Goal: Task Accomplishment & Management: Manage account settings

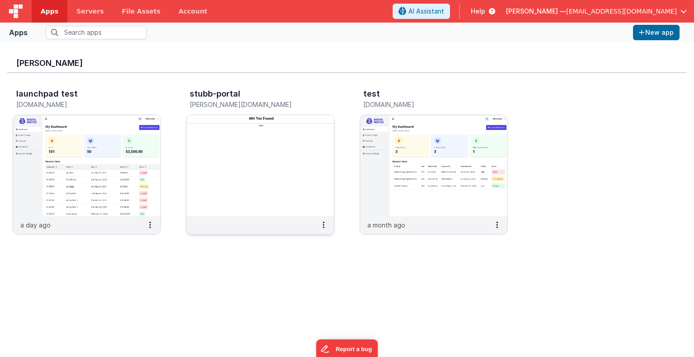
click at [226, 157] on img at bounding box center [259, 165] width 147 height 101
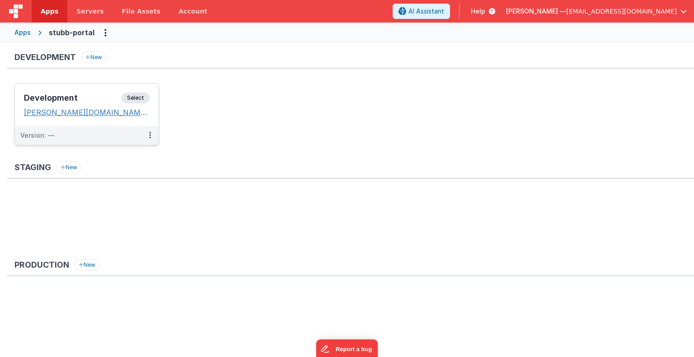
click at [110, 113] on link "[PERSON_NAME][DOMAIN_NAME]" at bounding box center [87, 112] width 126 height 9
click at [151, 132] on button at bounding box center [149, 135] width 17 height 19
click at [133, 154] on link "Edit" at bounding box center [118, 156] width 79 height 16
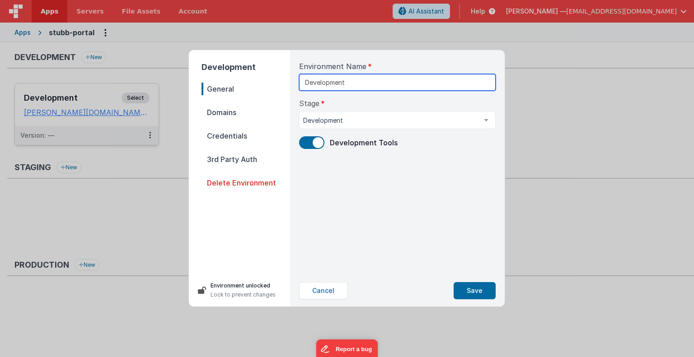
click at [402, 81] on input "Development" at bounding box center [397, 82] width 196 height 17
click at [488, 120] on div at bounding box center [486, 120] width 18 height 17
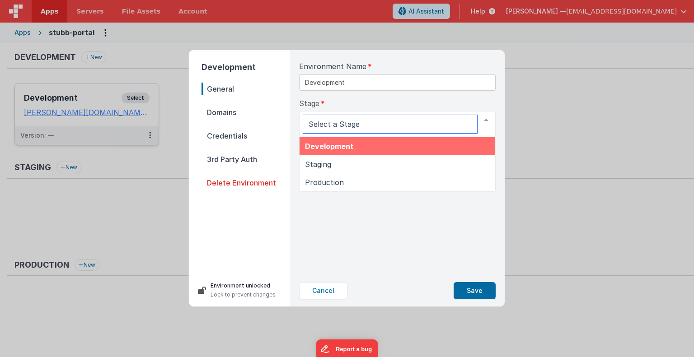
click at [448, 147] on span "Development" at bounding box center [396, 146] width 195 height 18
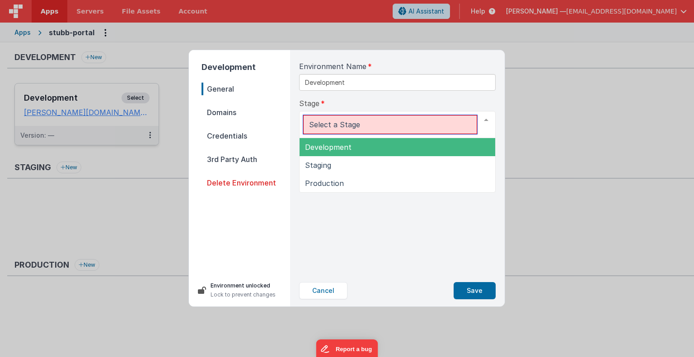
click at [484, 120] on div at bounding box center [486, 120] width 18 height 17
click at [433, 145] on span "Development" at bounding box center [396, 147] width 195 height 18
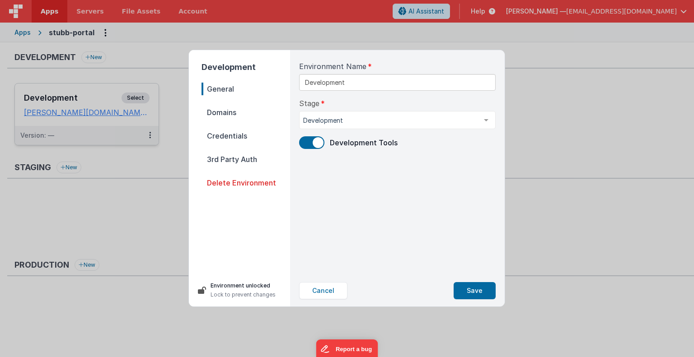
click at [222, 93] on span "General" at bounding box center [245, 89] width 88 height 13
click at [224, 134] on span "Credentials" at bounding box center [245, 136] width 88 height 13
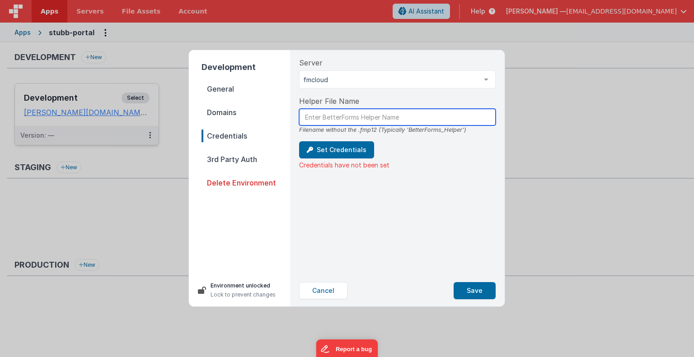
click at [341, 117] on input "text" at bounding box center [397, 117] width 196 height 17
type input "BetterForms_Helper"
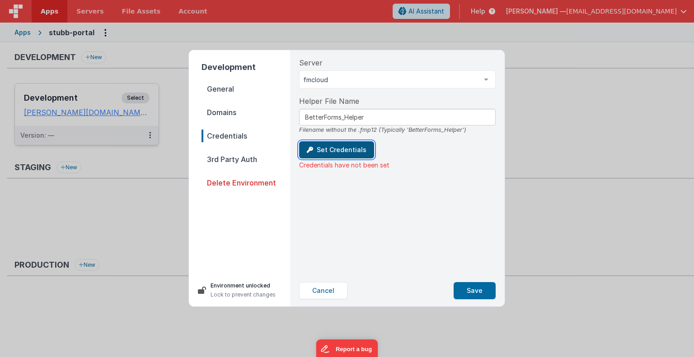
click at [347, 151] on button "Set Credentials" at bounding box center [336, 149] width 75 height 17
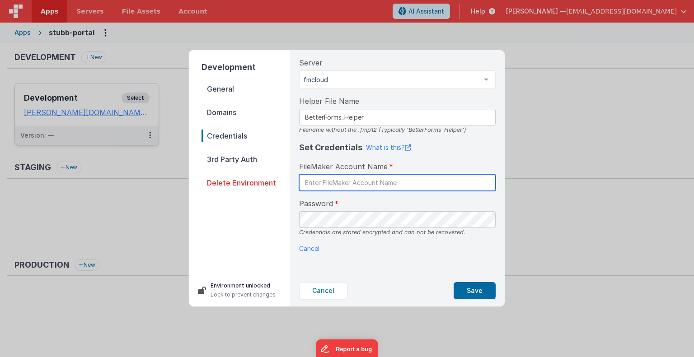
click at [370, 180] on input "text" at bounding box center [397, 182] width 196 height 17
type input "BetterForms"
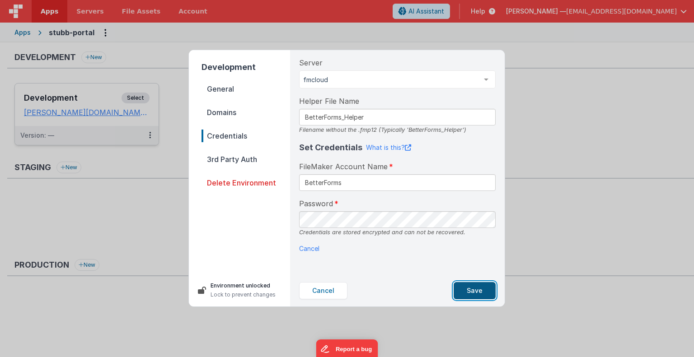
click at [466, 287] on button "Save" at bounding box center [474, 290] width 42 height 17
click at [228, 88] on span "General" at bounding box center [245, 89] width 88 height 13
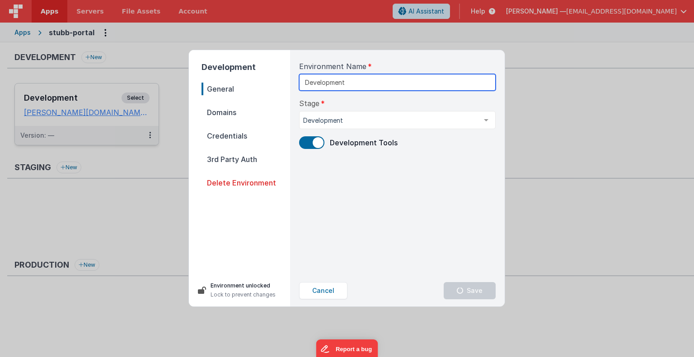
click at [358, 83] on input "Development" at bounding box center [397, 82] width 196 height 17
type input "D"
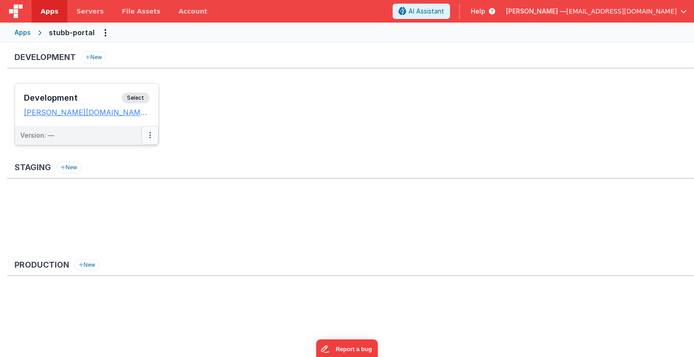
click at [150, 135] on icon at bounding box center [150, 135] width 2 height 0
click at [136, 149] on link "Edit" at bounding box center [118, 156] width 79 height 16
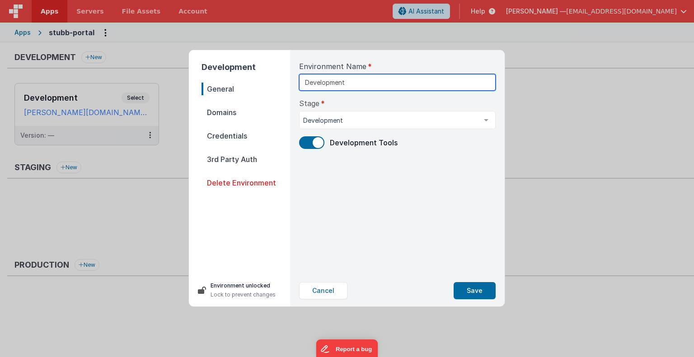
click at [359, 79] on input "Development" at bounding box center [397, 82] width 196 height 17
type input "D"
type input "MainApp"
click at [226, 112] on span "Domains" at bounding box center [245, 112] width 88 height 13
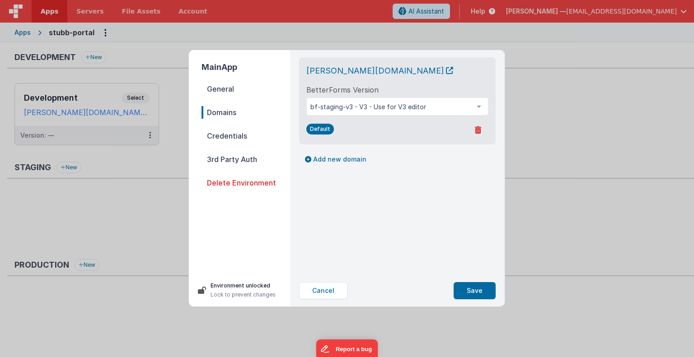
click at [461, 84] on div "[PERSON_NAME][DOMAIN_NAME] BetterForms Version bf-staging-v3 - V3 - Use for V3 …" at bounding box center [397, 101] width 182 height 73
click at [233, 133] on span "Credentials" at bounding box center [245, 136] width 88 height 13
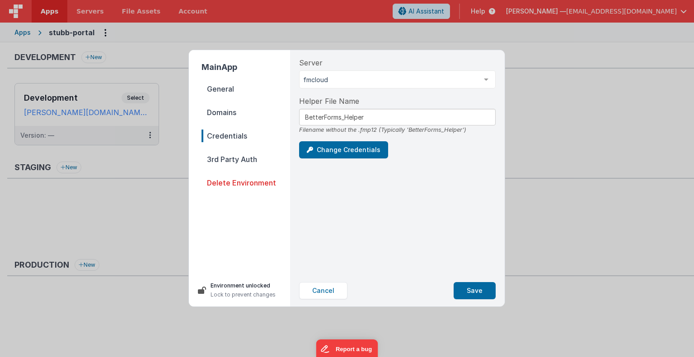
click at [233, 157] on span "3rd Party Auth" at bounding box center [245, 159] width 88 height 13
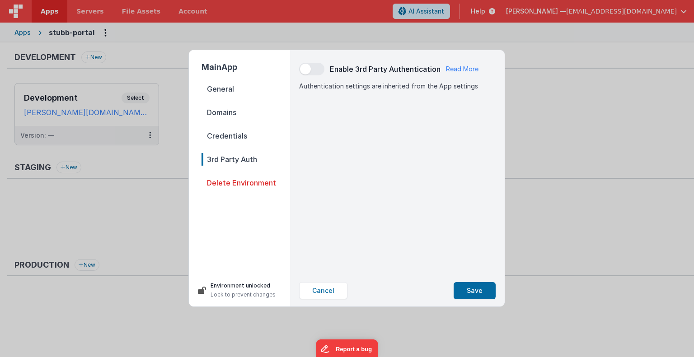
click at [231, 138] on span "Credentials" at bounding box center [245, 136] width 88 height 13
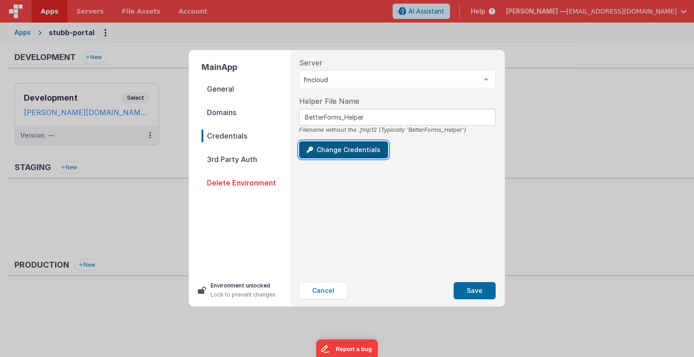
click at [350, 155] on button "Change Credentials" at bounding box center [343, 149] width 89 height 17
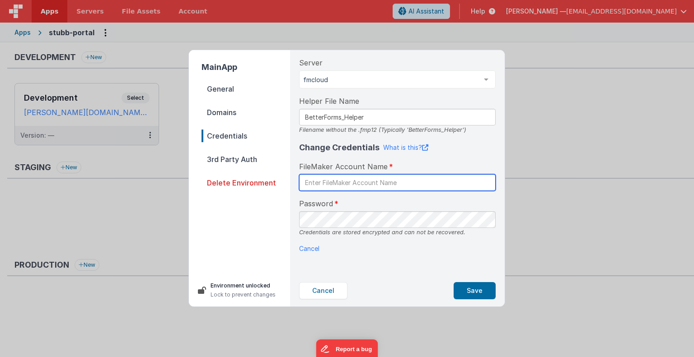
click at [396, 183] on input "text" at bounding box center [397, 182] width 196 height 17
type input "BetterForms"
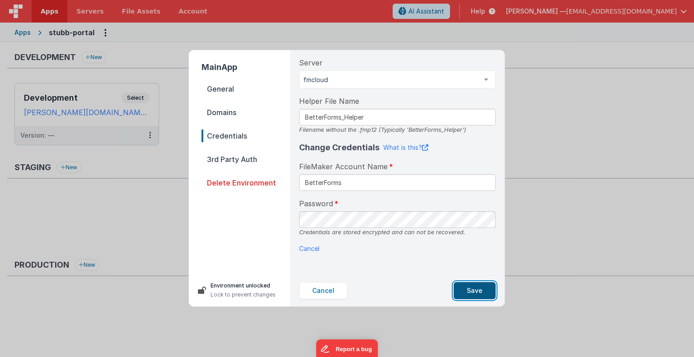
click at [470, 287] on button "Save" at bounding box center [474, 290] width 42 height 17
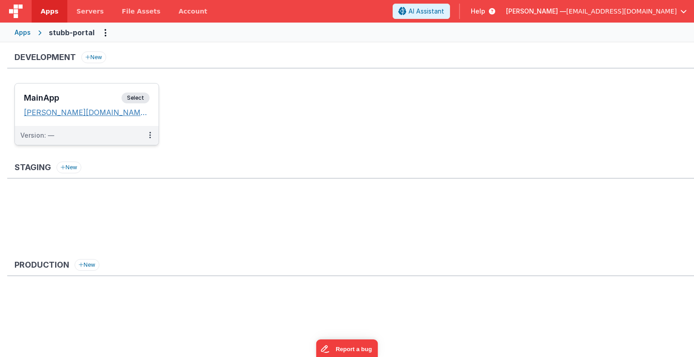
click at [149, 112] on icon at bounding box center [151, 112] width 5 height 0
click at [108, 112] on link "[PERSON_NAME][DOMAIN_NAME]" at bounding box center [87, 112] width 126 height 9
click at [137, 96] on span "Select" at bounding box center [135, 98] width 28 height 11
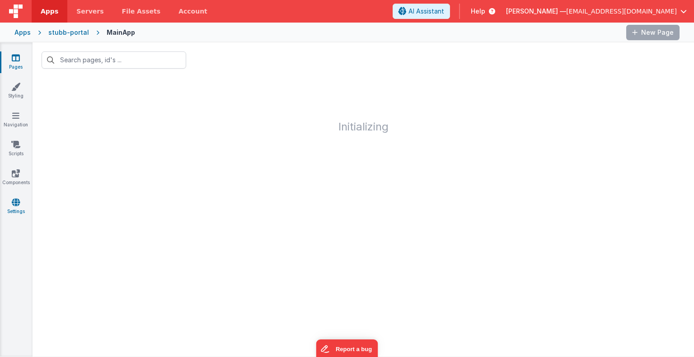
click at [19, 202] on icon at bounding box center [16, 202] width 8 height 9
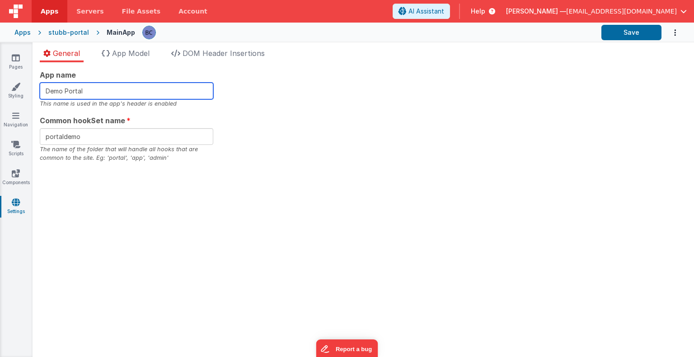
click at [88, 94] on input "Demo Portal" at bounding box center [126, 91] width 173 height 17
click at [65, 90] on input "Demo Portal" at bounding box center [126, 91] width 173 height 17
type input "StaffPortal"
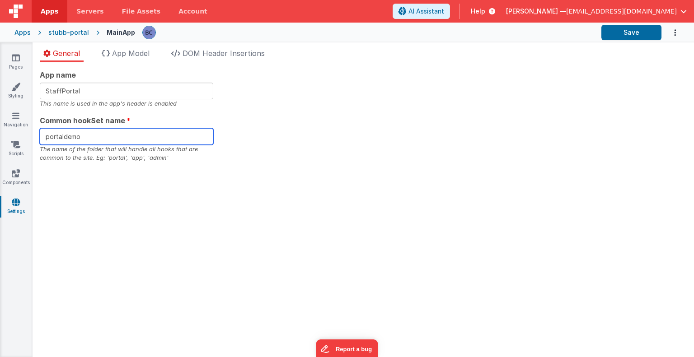
click at [82, 137] on input "portaldemo" at bounding box center [126, 136] width 173 height 17
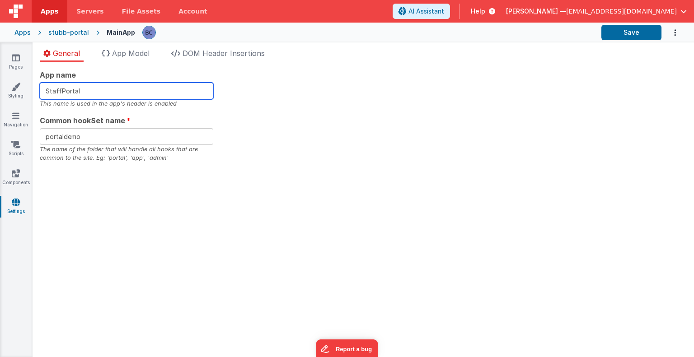
drag, startPoint x: 85, startPoint y: 89, endPoint x: 40, endPoint y: 92, distance: 45.2
click at [40, 92] on input "StaffPortal" at bounding box center [126, 91] width 173 height 17
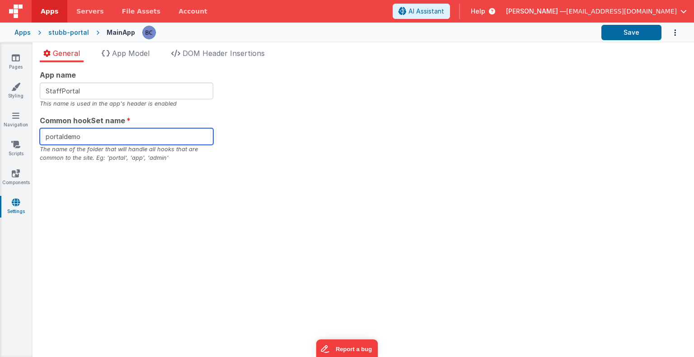
drag, startPoint x: 80, startPoint y: 135, endPoint x: 34, endPoint y: 133, distance: 45.7
click at [34, 133] on div "App name StaffPortal This name is used in the app's header is enabled Common ho…" at bounding box center [363, 209] width 661 height 295
click at [100, 134] on input "portaldemo" at bounding box center [126, 136] width 173 height 17
type input "p"
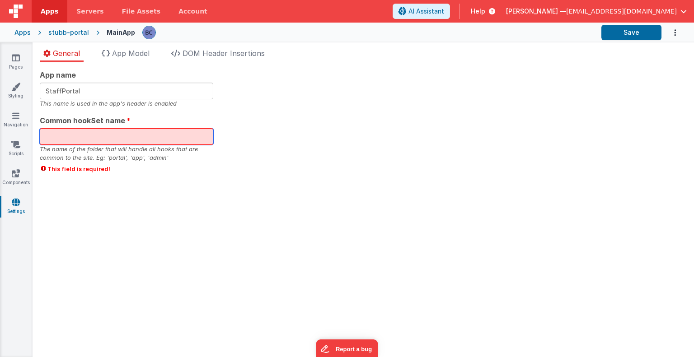
paste input "StaffPortal"
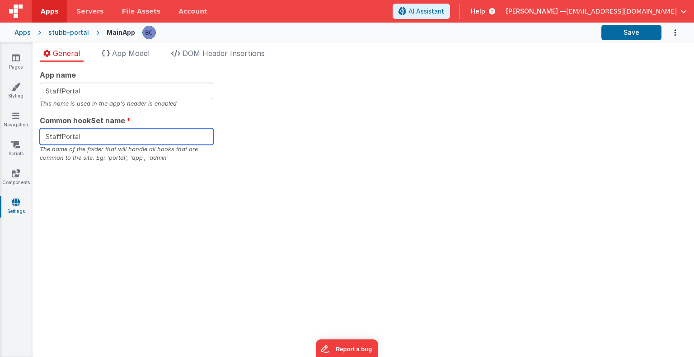
type input "StaffPortal"
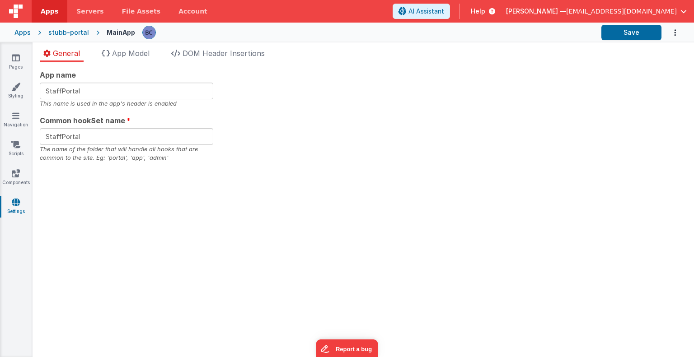
click at [301, 239] on div "App name StaffPortal This name is used in the app's header is enabled Common ho…" at bounding box center [363, 209] width 661 height 295
click at [61, 32] on div "stubb-portal" at bounding box center [68, 32] width 41 height 9
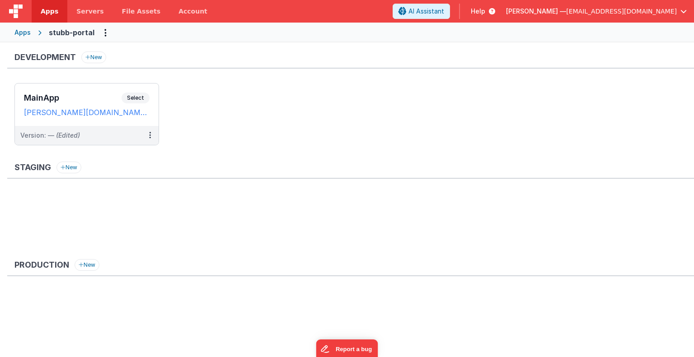
click at [17, 42] on div "Apps stubb-portal" at bounding box center [347, 33] width 694 height 20
click at [139, 95] on span "Select" at bounding box center [135, 98] width 28 height 11
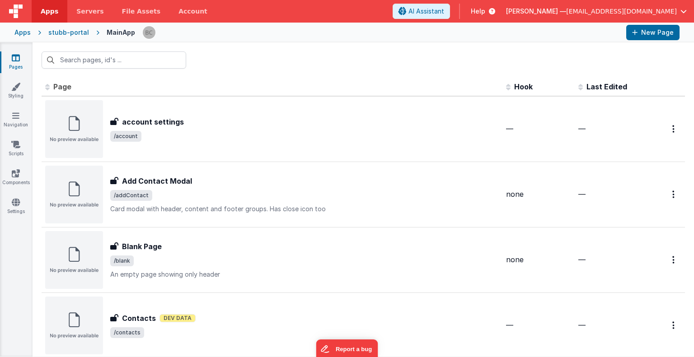
click at [69, 30] on div "stubb-portal" at bounding box center [68, 32] width 41 height 9
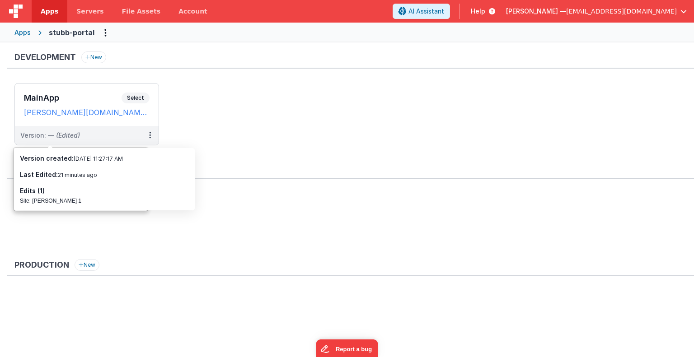
click at [187, 132] on ul "MainApp Select URLs [PERSON_NAME][DOMAIN_NAME] Version: — (Edited)" at bounding box center [353, 118] width 679 height 71
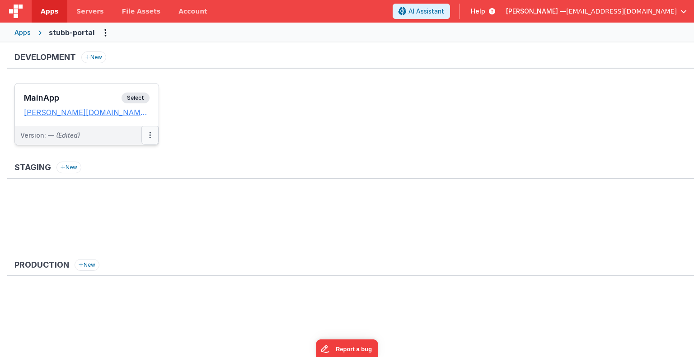
click at [152, 134] on button at bounding box center [149, 135] width 17 height 19
click at [135, 96] on div at bounding box center [347, 178] width 694 height 357
click at [135, 96] on span "Select" at bounding box center [135, 98] width 28 height 11
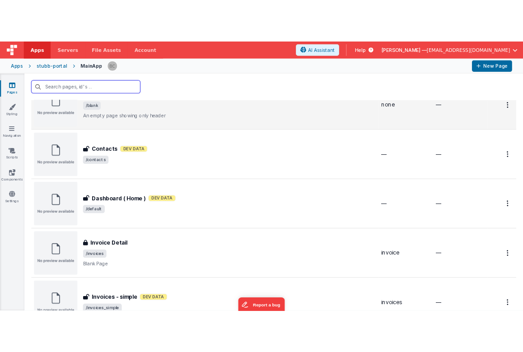
scroll to position [177, 0]
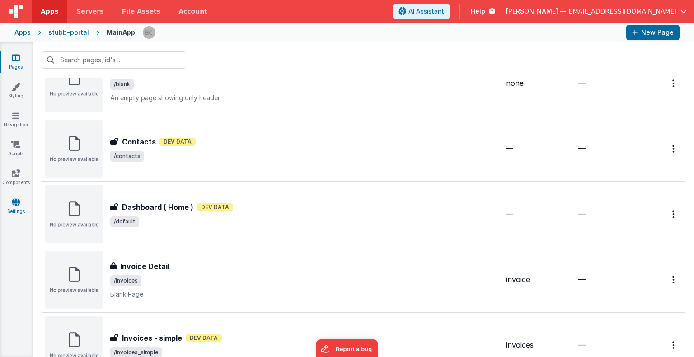
click at [18, 202] on icon at bounding box center [16, 202] width 8 height 9
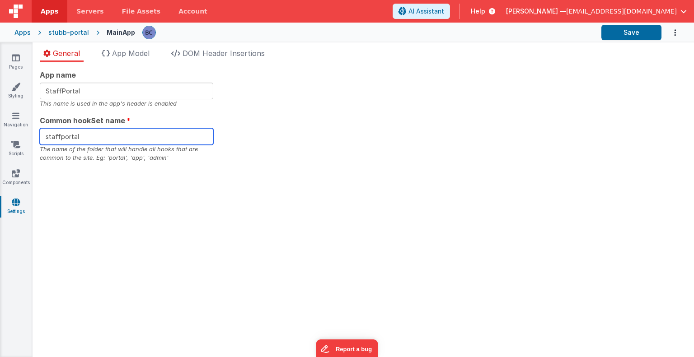
click at [84, 135] on input "staffportal" at bounding box center [126, 136] width 173 height 17
drag, startPoint x: 84, startPoint y: 135, endPoint x: 43, endPoint y: 136, distance: 40.2
click at [43, 136] on input "staffportal" at bounding box center [126, 136] width 173 height 17
type input "StaffPortal"
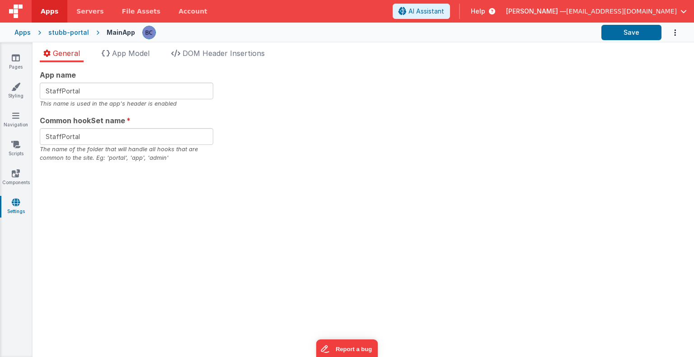
click at [155, 204] on div "App name StaffPortal This name is used in the app's header is enabled Common ho…" at bounding box center [363, 209] width 661 height 295
click at [605, 27] on button "Save" at bounding box center [631, 32] width 60 height 15
click at [53, 35] on div "stubb-portal" at bounding box center [68, 32] width 41 height 9
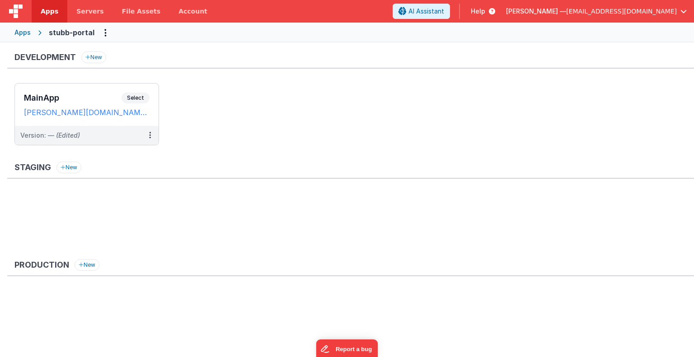
click at [636, 71] on div "Development New MainApp Select URLs [PERSON_NAME][DOMAIN_NAME] Version: — (Edit…" at bounding box center [350, 102] width 686 height 103
click at [18, 33] on div "Apps" at bounding box center [22, 32] width 16 height 9
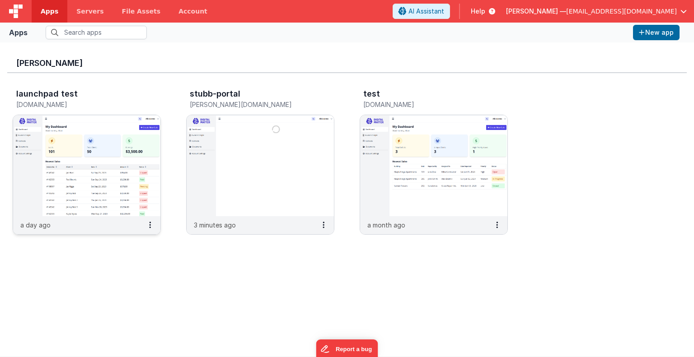
click at [103, 173] on img at bounding box center [86, 165] width 147 height 101
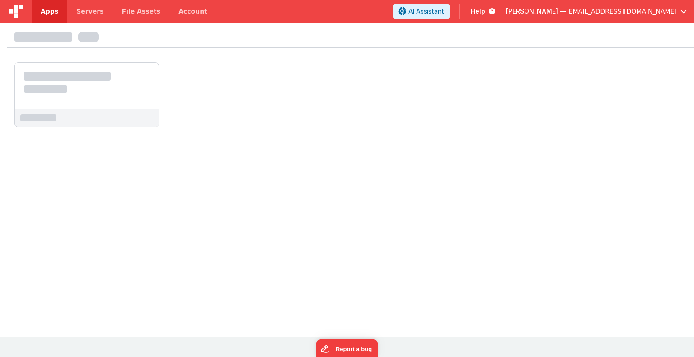
click at [103, 173] on div at bounding box center [347, 179] width 694 height 312
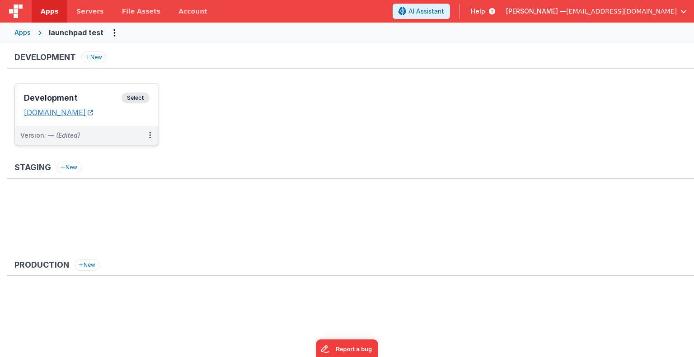
click at [93, 115] on link "[DOMAIN_NAME]" at bounding box center [58, 112] width 69 height 9
click at [26, 34] on div "Apps" at bounding box center [22, 32] width 16 height 9
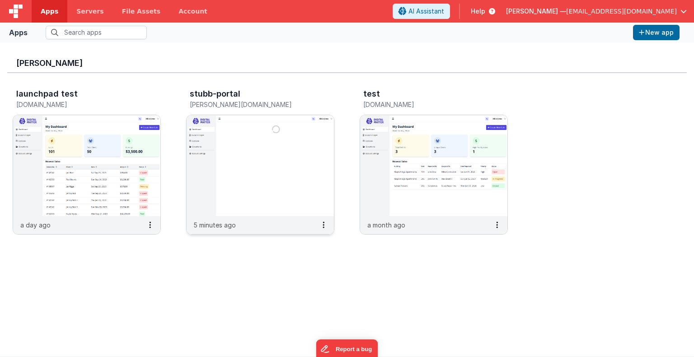
click at [233, 137] on img at bounding box center [259, 165] width 147 height 101
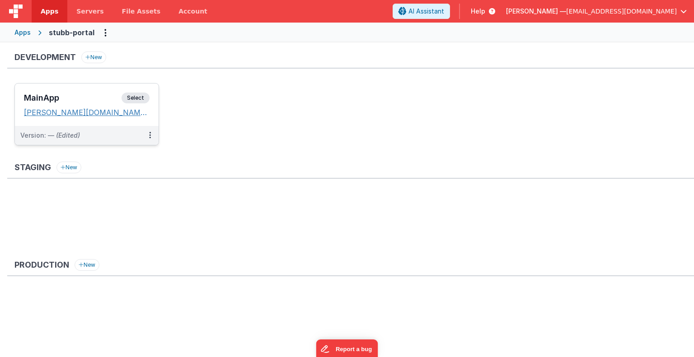
click at [119, 110] on link "[PERSON_NAME][DOMAIN_NAME]" at bounding box center [87, 112] width 126 height 9
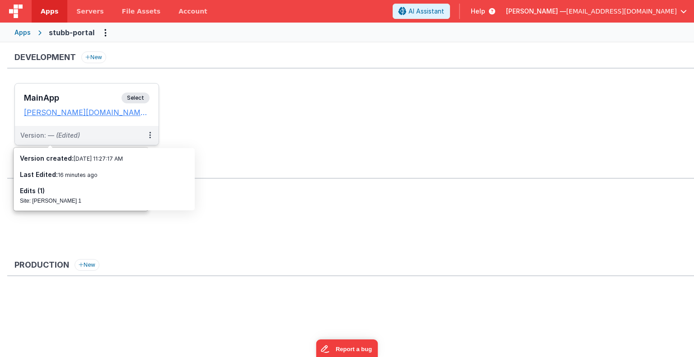
click at [140, 98] on span "Select" at bounding box center [135, 98] width 28 height 11
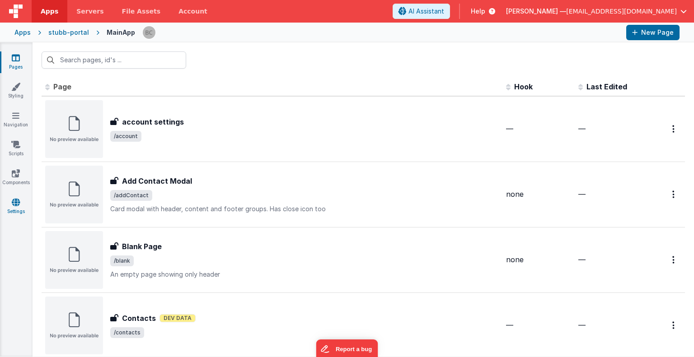
click at [18, 200] on icon at bounding box center [16, 202] width 8 height 9
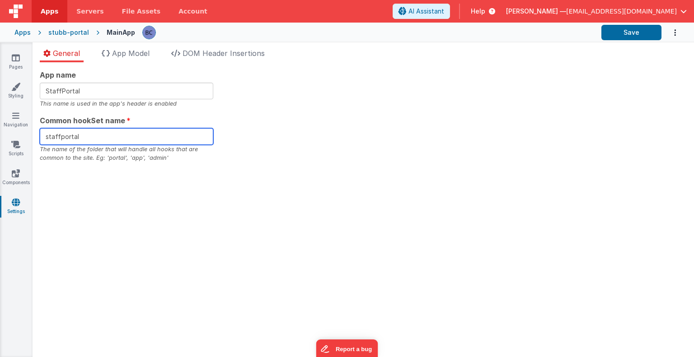
click at [82, 136] on input "staffportal" at bounding box center [126, 136] width 173 height 17
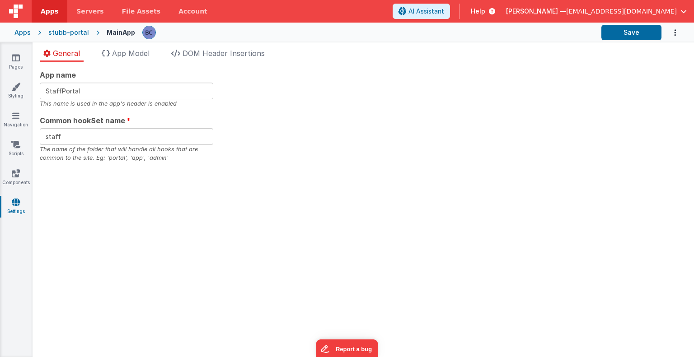
click at [146, 221] on div "App name StaffPortal This name is used in the app's header is enabled Common ho…" at bounding box center [363, 209] width 661 height 295
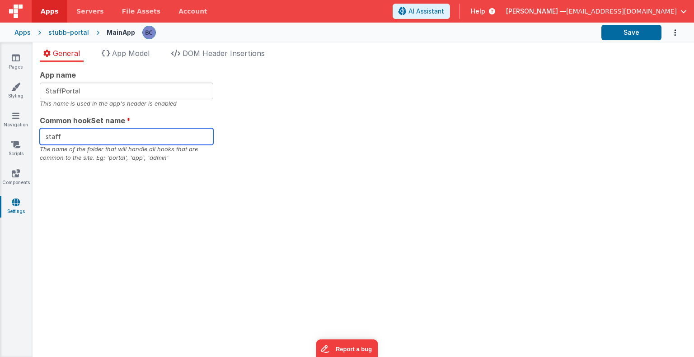
click at [85, 137] on input "staff" at bounding box center [126, 136] width 173 height 17
type input "staff_portal"
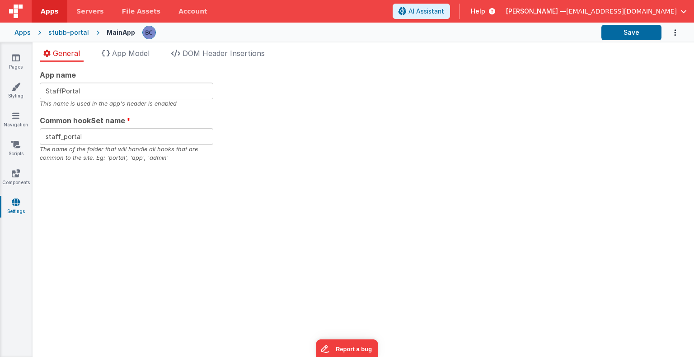
click at [227, 196] on div "App name StaffPortal This name is used in the app's header is enabled Common ho…" at bounding box center [363, 209] width 661 height 295
click at [159, 214] on div "App name StaffPortal This name is used in the app's header is enabled Common ho…" at bounding box center [363, 209] width 661 height 295
click at [619, 34] on button "Save" at bounding box center [631, 32] width 60 height 15
click at [65, 32] on div "stubb-portal" at bounding box center [68, 32] width 41 height 9
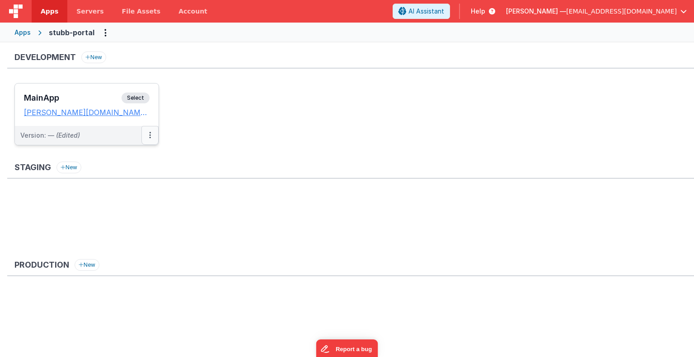
click at [148, 134] on button at bounding box center [149, 135] width 17 height 19
click at [126, 157] on link "Edit" at bounding box center [118, 156] width 79 height 16
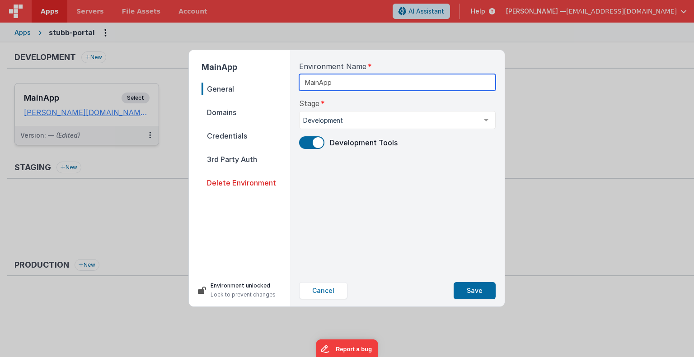
click at [333, 81] on input "MainApp" at bounding box center [397, 82] width 196 height 17
click at [229, 114] on span "Domains" at bounding box center [245, 112] width 88 height 13
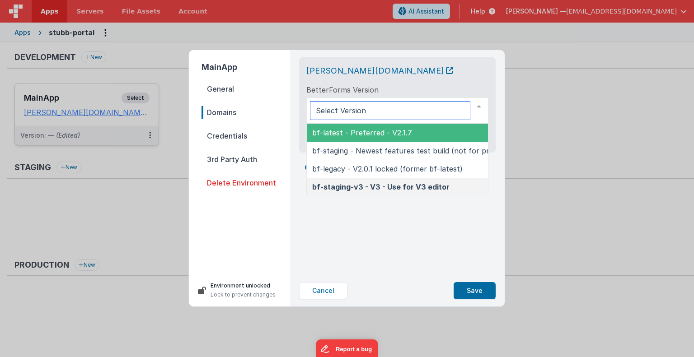
click at [479, 106] on div at bounding box center [479, 106] width 18 height 17
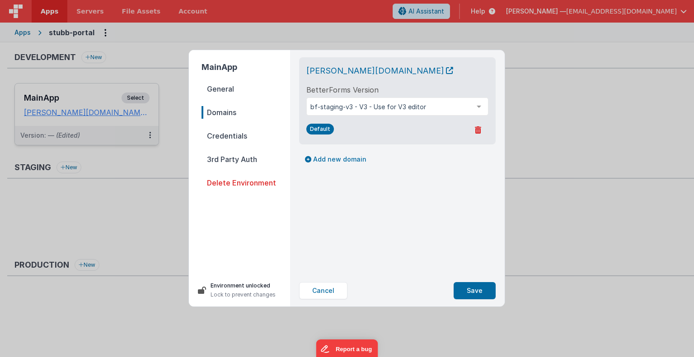
click at [423, 251] on div "[PERSON_NAME][DOMAIN_NAME] BetterForms Version bf-staging-v3 - V3 - Use for V3 …" at bounding box center [397, 162] width 211 height 225
click at [235, 139] on span "Credentials" at bounding box center [245, 136] width 88 height 13
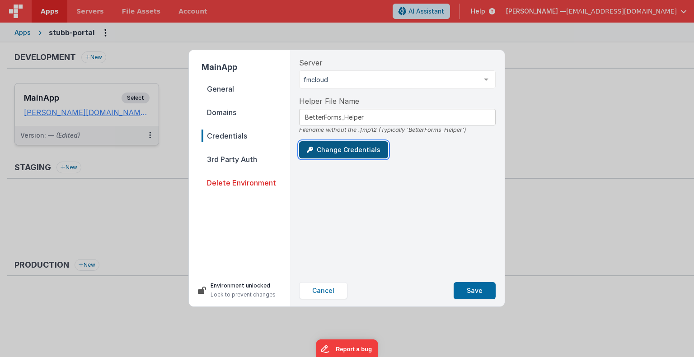
click at [338, 154] on button "Change Credentials" at bounding box center [343, 149] width 89 height 17
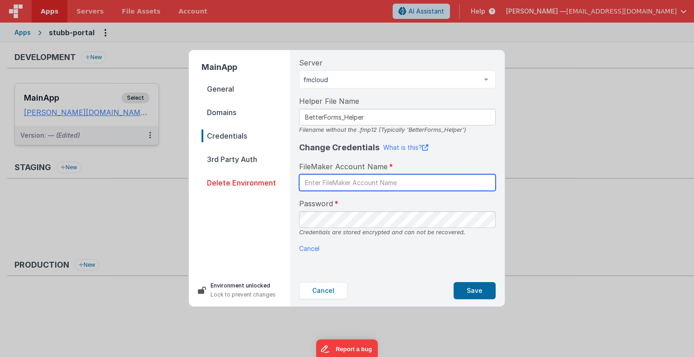
click at [324, 186] on input "text" at bounding box center [397, 182] width 196 height 17
type input "BetterForms"
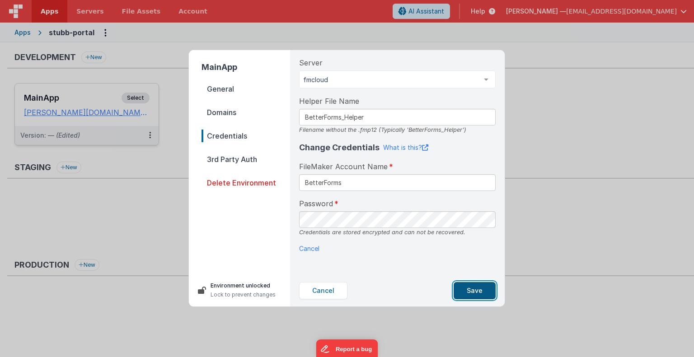
click at [467, 288] on button "Save" at bounding box center [474, 290] width 42 height 17
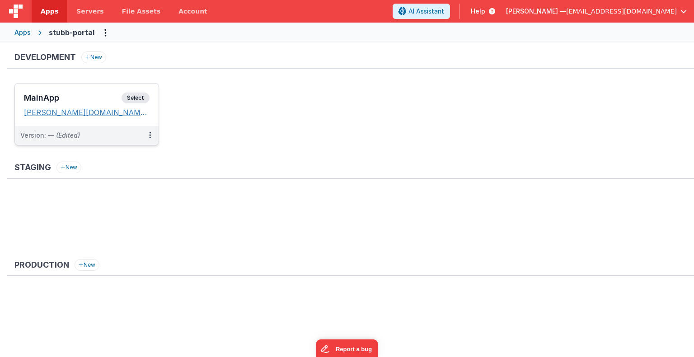
click at [107, 112] on link "[PERSON_NAME][DOMAIN_NAME]" at bounding box center [87, 112] width 126 height 9
click at [53, 13] on span "Apps" at bounding box center [50, 11] width 18 height 9
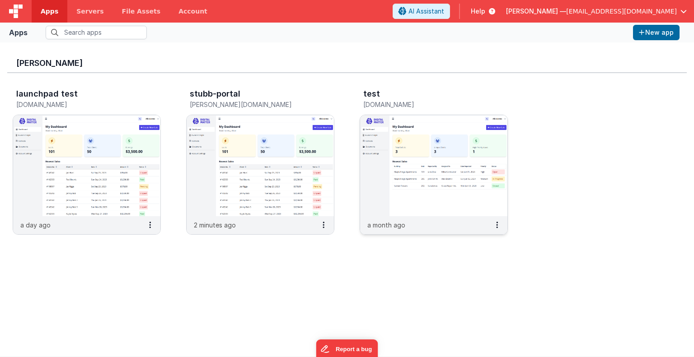
click at [379, 191] on img at bounding box center [433, 165] width 147 height 101
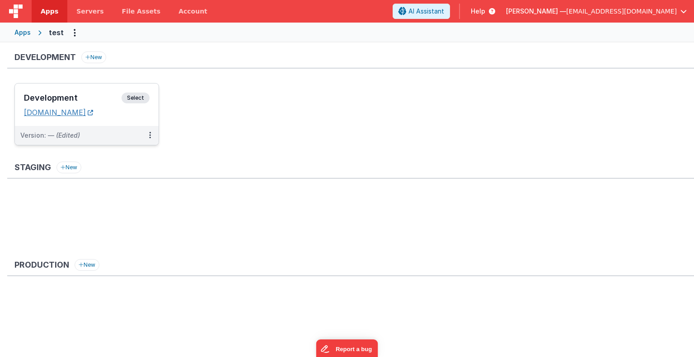
click at [93, 112] on link "[DOMAIN_NAME]" at bounding box center [58, 112] width 69 height 9
click at [23, 34] on div "Apps" at bounding box center [22, 32] width 16 height 9
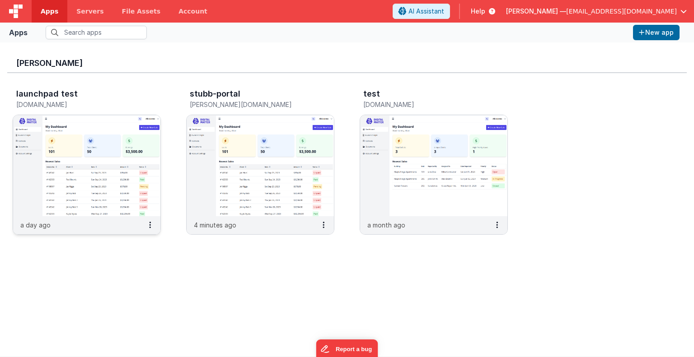
click at [82, 169] on img at bounding box center [86, 165] width 147 height 101
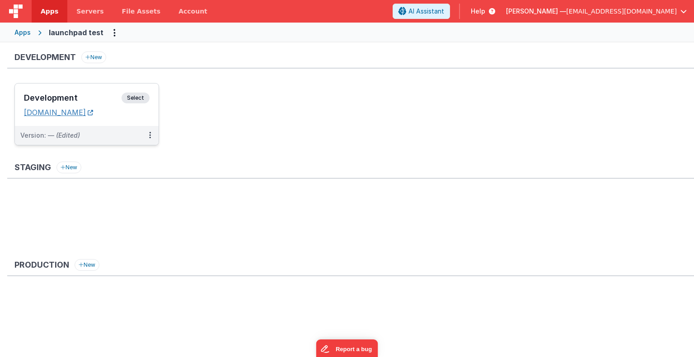
click at [88, 114] on link "[DOMAIN_NAME]" at bounding box center [58, 112] width 69 height 9
click at [26, 33] on div "Apps" at bounding box center [22, 32] width 16 height 9
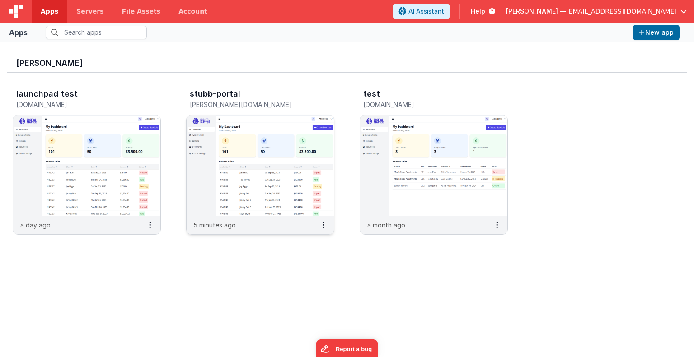
click at [249, 142] on img at bounding box center [259, 165] width 147 height 101
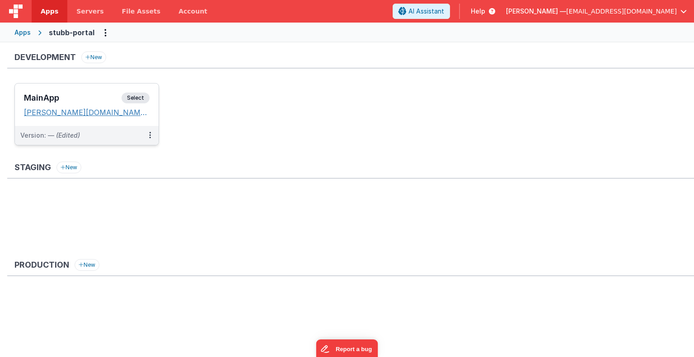
click at [103, 113] on link "[PERSON_NAME][DOMAIN_NAME]" at bounding box center [87, 112] width 126 height 9
click at [24, 14] on div at bounding box center [16, 11] width 32 height 23
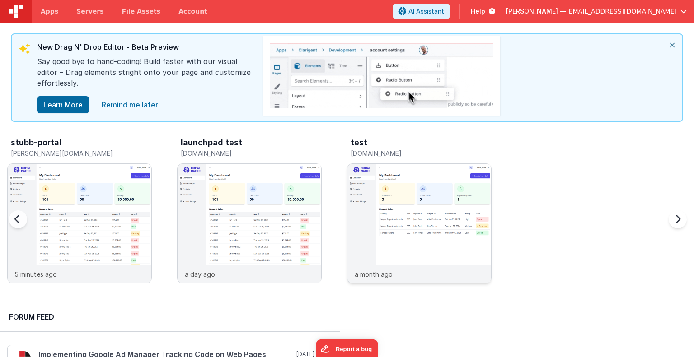
click at [419, 245] on img at bounding box center [419, 236] width 144 height 144
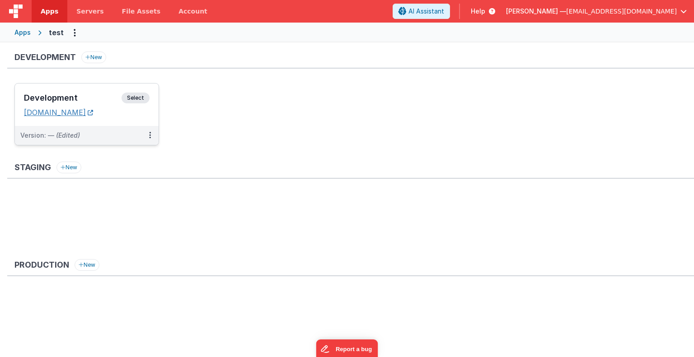
click at [92, 110] on link "[DOMAIN_NAME]" at bounding box center [58, 112] width 69 height 9
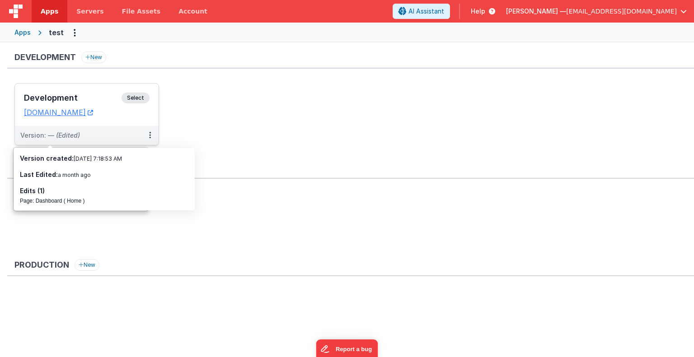
click at [138, 98] on span "Select" at bounding box center [135, 98] width 28 height 11
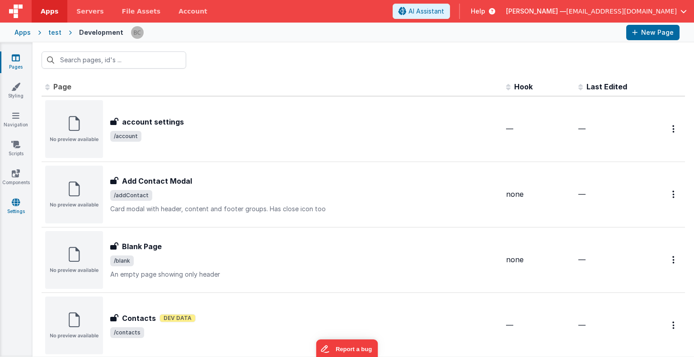
click at [22, 201] on link "Settings" at bounding box center [16, 207] width 33 height 18
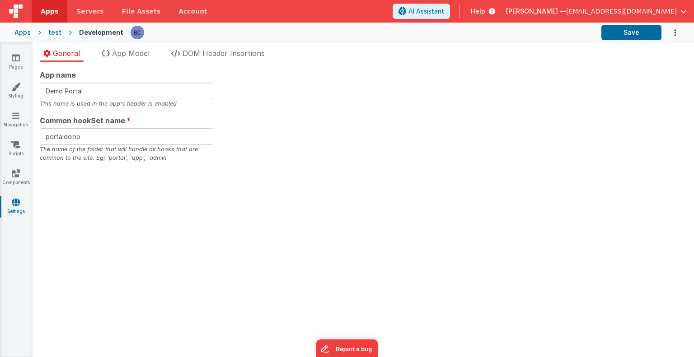
click at [26, 35] on div "Apps" at bounding box center [22, 32] width 16 height 9
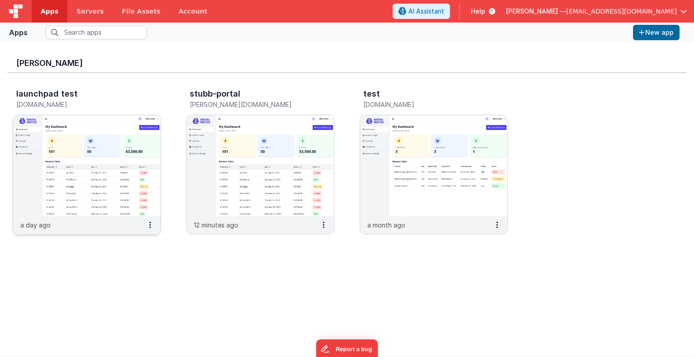
click at [33, 162] on img at bounding box center [86, 165] width 147 height 101
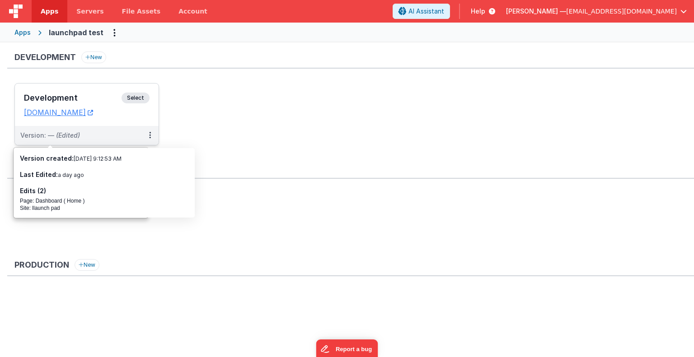
click at [138, 95] on span "Select" at bounding box center [135, 98] width 28 height 11
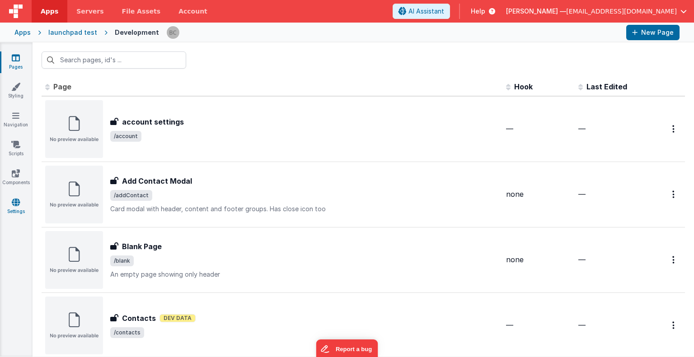
click at [14, 202] on icon at bounding box center [16, 202] width 8 height 9
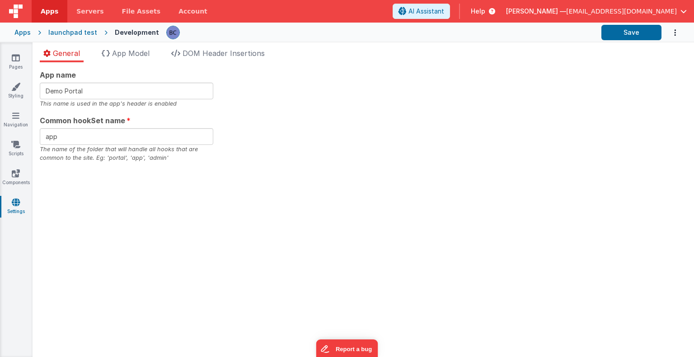
click at [69, 31] on div "launchpad test" at bounding box center [72, 32] width 49 height 9
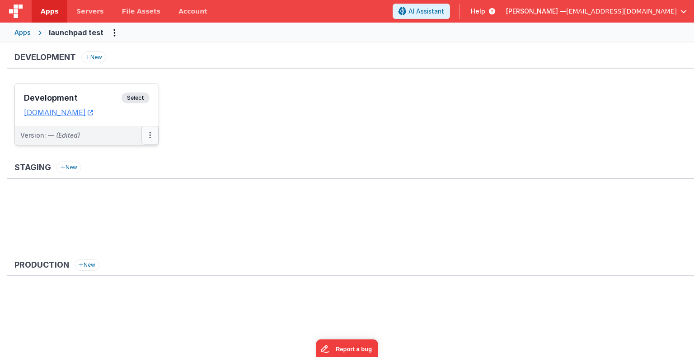
click at [148, 136] on button at bounding box center [149, 135] width 17 height 19
click at [134, 150] on link "Edit" at bounding box center [118, 156] width 79 height 16
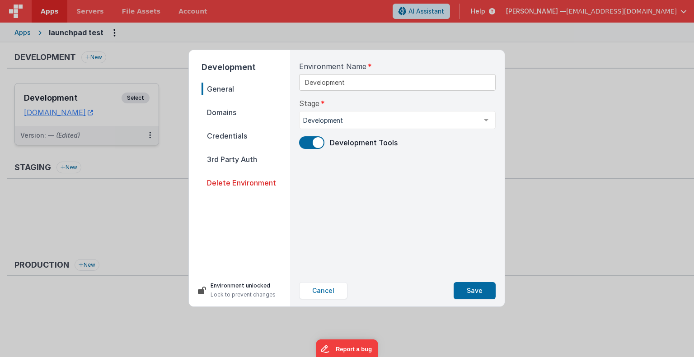
click at [237, 137] on span "Credentials" at bounding box center [245, 136] width 88 height 13
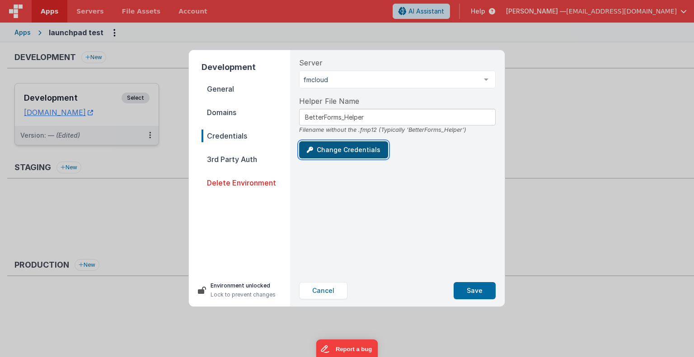
click at [345, 146] on button "Change Credentials" at bounding box center [343, 149] width 89 height 17
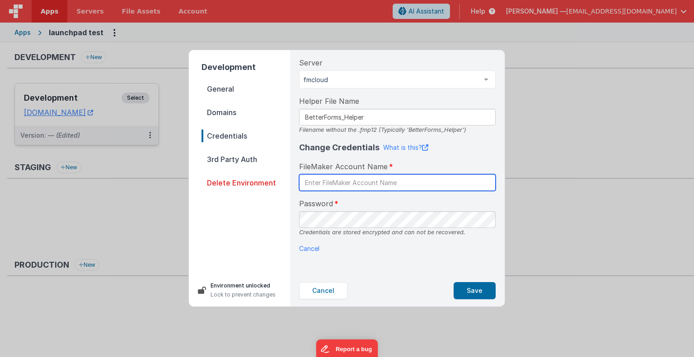
click at [345, 180] on input "text" at bounding box center [397, 182] width 196 height 17
type input "BetterForms"
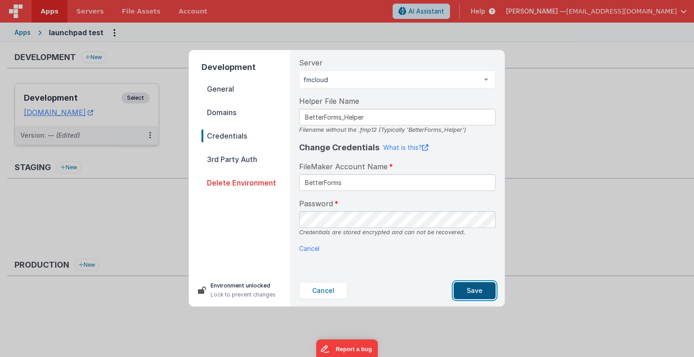
click at [476, 291] on button "Save" at bounding box center [474, 290] width 42 height 17
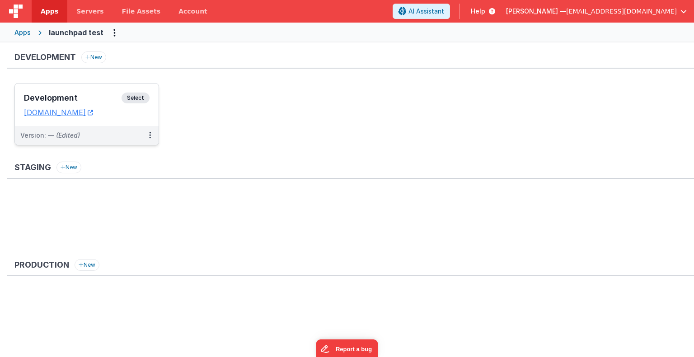
click at [562, 121] on ul "Development Select URLs [DOMAIN_NAME] Version: — (Edited)" at bounding box center [353, 118] width 679 height 71
click at [93, 113] on link "[DOMAIN_NAME]" at bounding box center [58, 112] width 69 height 9
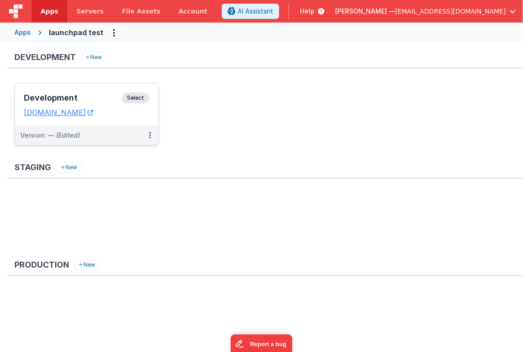
click at [131, 101] on span "Select" at bounding box center [135, 98] width 28 height 11
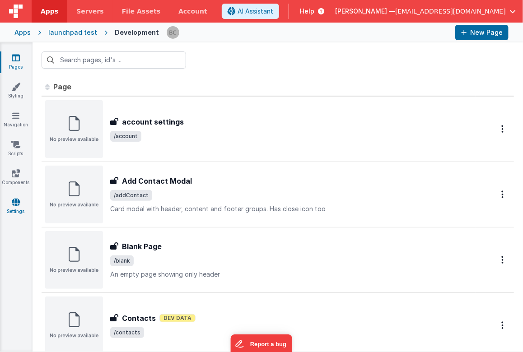
click at [21, 204] on link "Settings" at bounding box center [16, 207] width 33 height 18
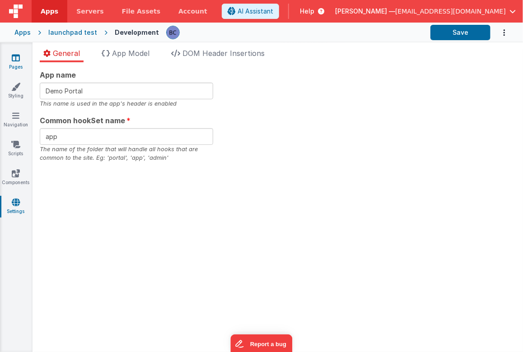
click at [19, 60] on icon at bounding box center [16, 57] width 8 height 9
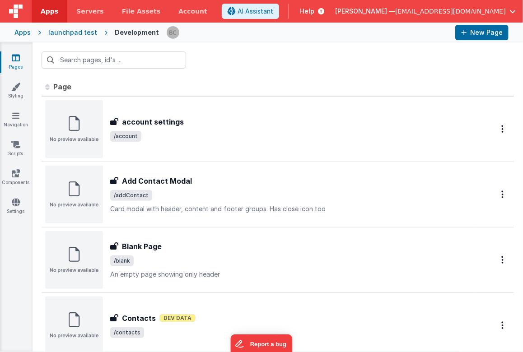
click at [226, 69] on div at bounding box center [278, 59] width 490 height 35
click at [56, 31] on div "launchpad test" at bounding box center [72, 32] width 49 height 9
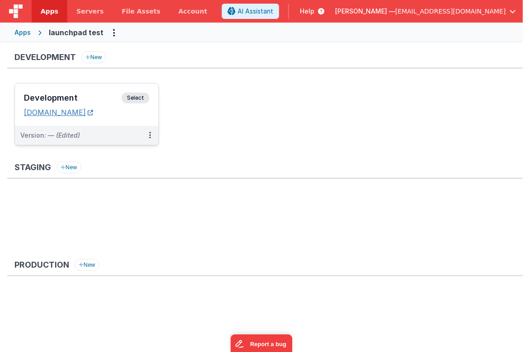
click at [93, 113] on link "[DOMAIN_NAME]" at bounding box center [58, 112] width 69 height 9
click at [23, 34] on div "Apps" at bounding box center [22, 32] width 16 height 9
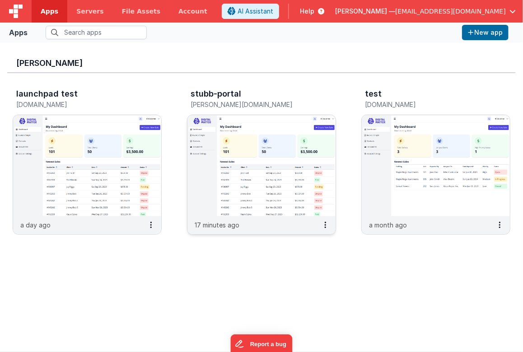
click at [229, 145] on img at bounding box center [261, 165] width 148 height 101
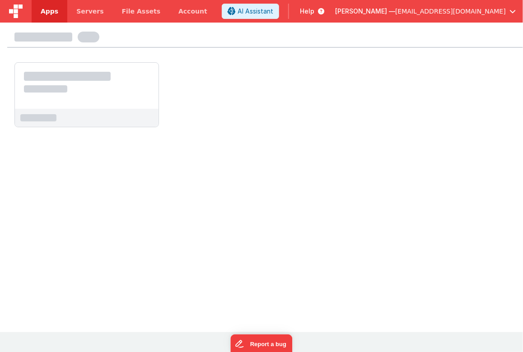
click at [229, 145] on div at bounding box center [261, 176] width 523 height 307
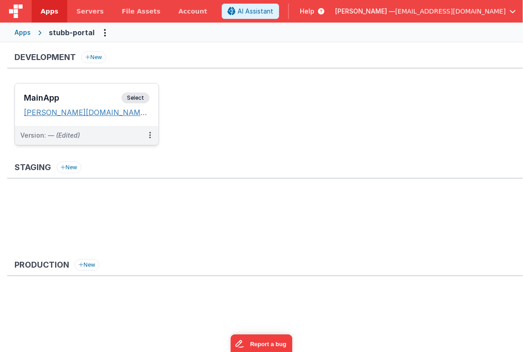
click at [98, 114] on link "[PERSON_NAME][DOMAIN_NAME]" at bounding box center [87, 112] width 126 height 9
click at [149, 135] on icon at bounding box center [150, 135] width 2 height 0
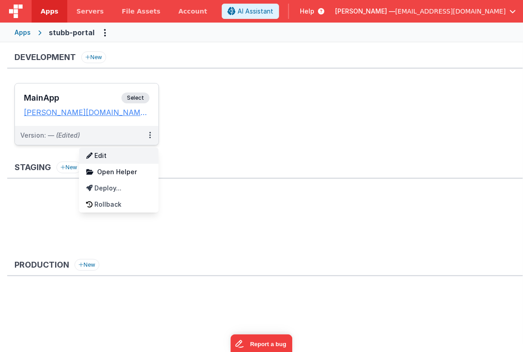
click at [127, 152] on link "Edit" at bounding box center [118, 156] width 79 height 16
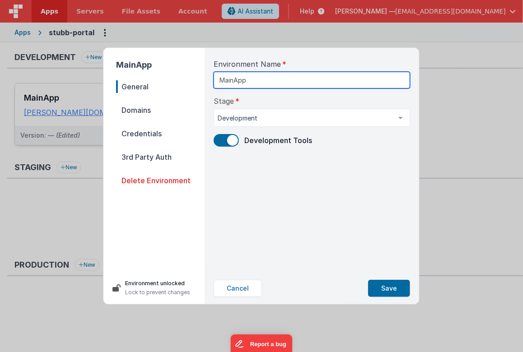
drag, startPoint x: 261, startPoint y: 79, endPoint x: 207, endPoint y: 83, distance: 53.8
click at [207, 83] on div "Environment Name MainApp Stage Development Development Staging Production List …" at bounding box center [311, 160] width 211 height 225
type input "dev"
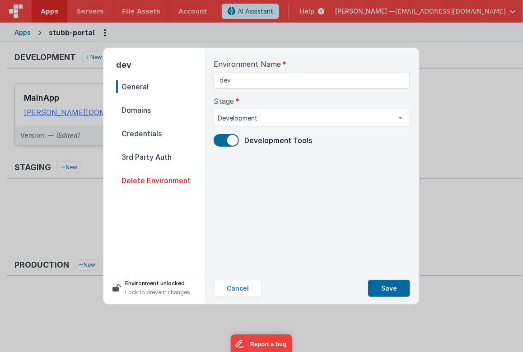
click at [156, 130] on span "Credentials" at bounding box center [160, 133] width 88 height 13
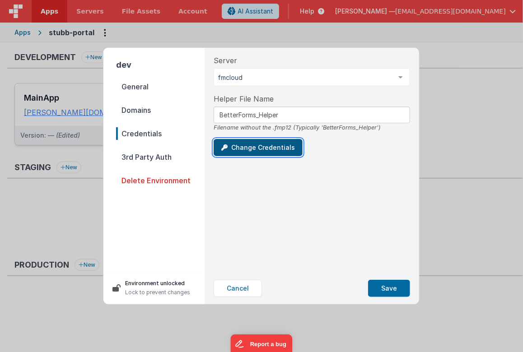
click at [247, 146] on button "Change Credentials" at bounding box center [258, 147] width 89 height 17
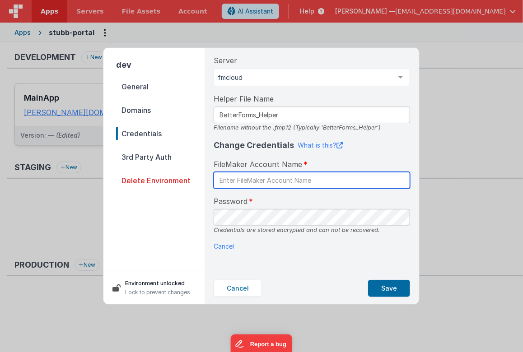
click at [281, 179] on input "text" at bounding box center [312, 180] width 196 height 17
type input "BetterForms"
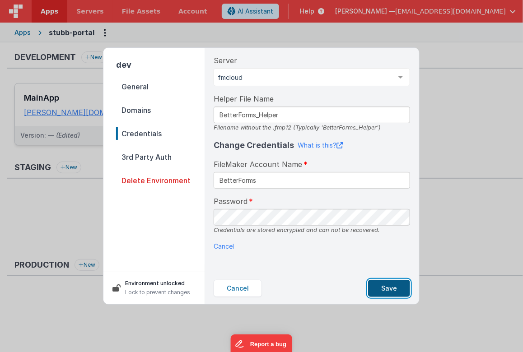
click at [392, 281] on button "Save" at bounding box center [389, 288] width 42 height 17
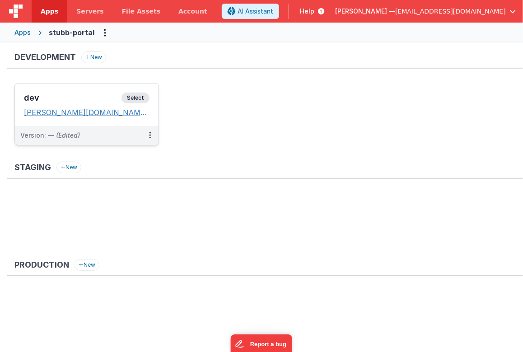
click at [91, 112] on link "[PERSON_NAME][DOMAIN_NAME]" at bounding box center [87, 112] width 126 height 9
